Goal: Navigation & Orientation: Find specific page/section

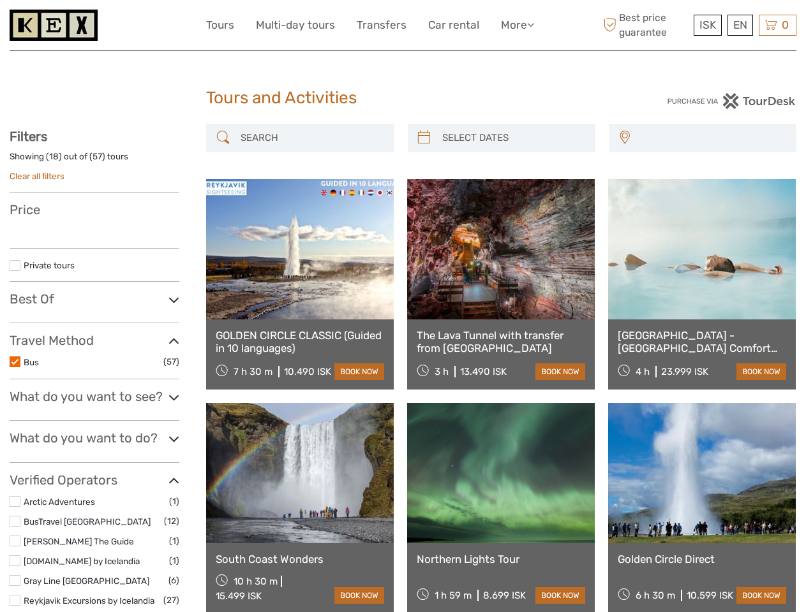
select select
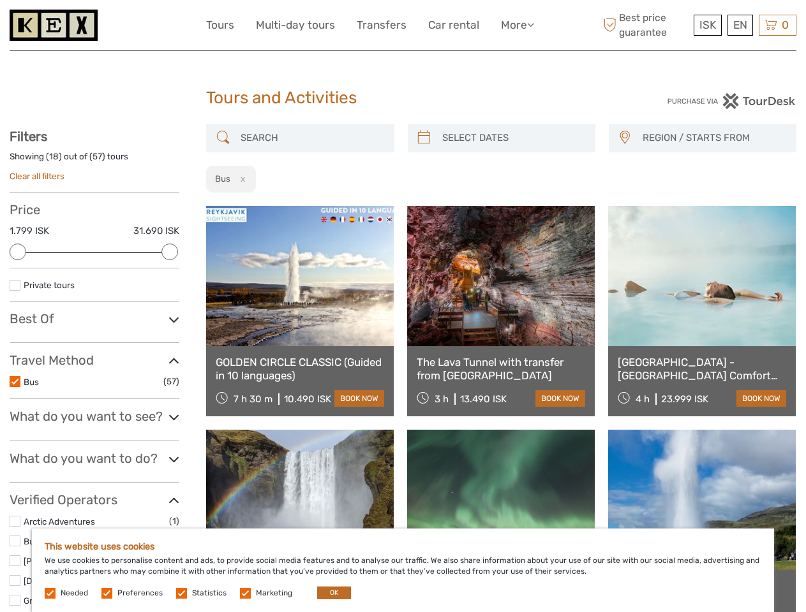
click at [516, 25] on link "More" at bounding box center [517, 25] width 33 height 19
click at [531, 24] on icon at bounding box center [530, 24] width 7 height 11
click at [707, 25] on span "ISK" at bounding box center [707, 25] width 17 height 13
click at [739, 25] on div "EN English Español Deutsch" at bounding box center [740, 25] width 26 height 21
click at [777, 25] on div "0 Items Total 0 ISK Checkout The shopping cart is empty." at bounding box center [778, 25] width 38 height 21
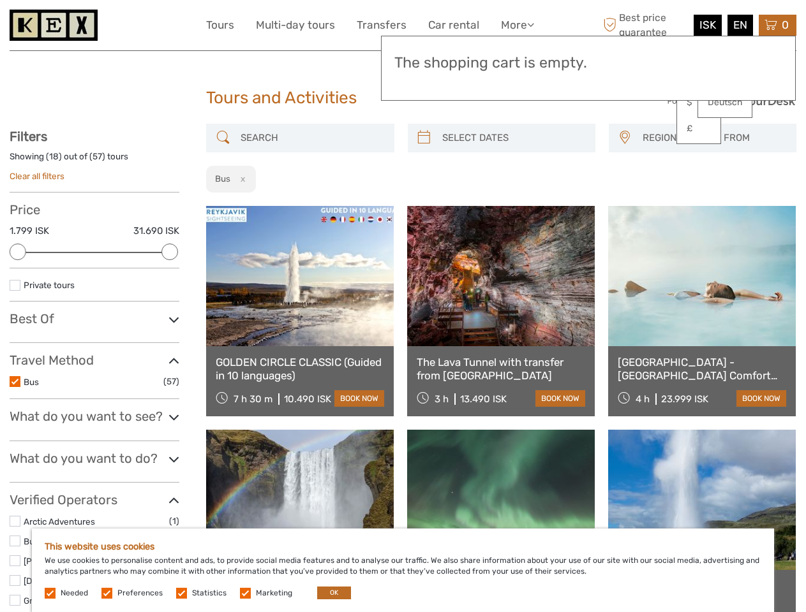
click at [18, 252] on div at bounding box center [18, 252] width 17 height 17
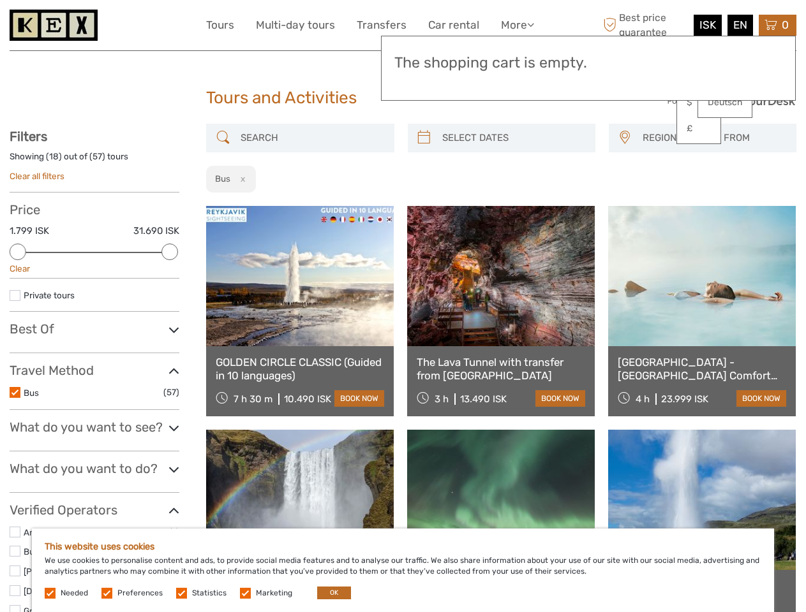
click at [170, 252] on div "Filters Showing ( 18 ) out of ( 57 ) tours Clear all filters Price 1.799 ISK 31…" at bounding box center [95, 429] width 170 height 601
click at [424, 206] on link at bounding box center [501, 276] width 188 height 140
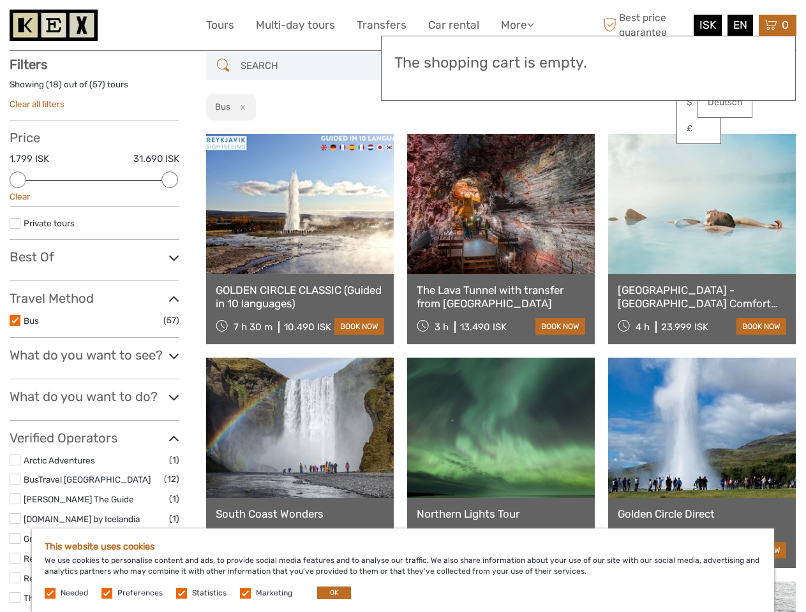
click at [512, 138] on link at bounding box center [501, 204] width 188 height 140
click at [624, 138] on link at bounding box center [702, 204] width 188 height 140
